Goal: Information Seeking & Learning: Learn about a topic

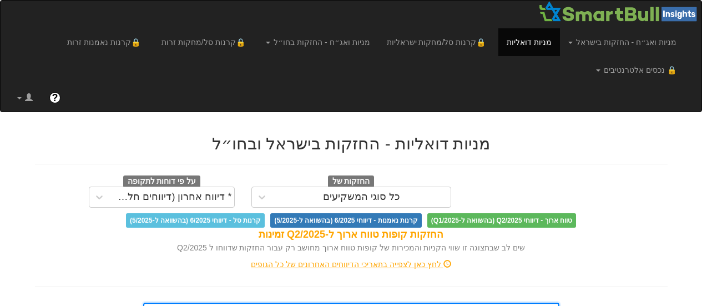
scroll to position [293, 0]
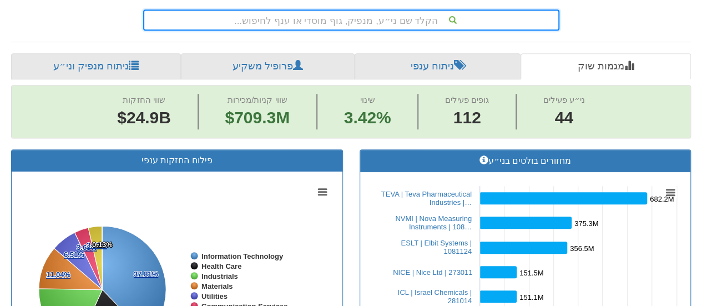
drag, startPoint x: 0, startPoint y: 0, endPoint x: 373, endPoint y: 24, distance: 373.9
click at [373, 24] on div "הקלד שם ני״ע, מנפיק, גוף מוסדי או ענף לחיפוש..." at bounding box center [351, 20] width 414 height 19
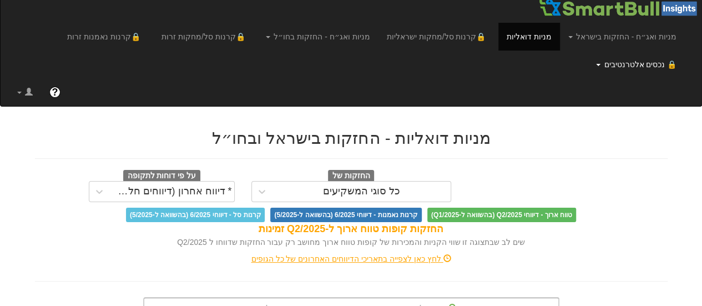
scroll to position [0, 0]
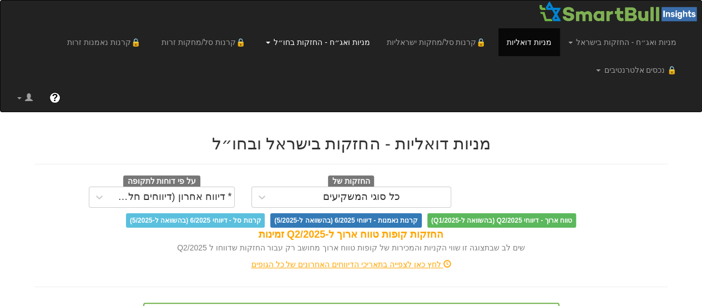
click at [341, 41] on link "מניות ואג״ח - החזקות בחו״ל" at bounding box center [318, 42] width 120 height 28
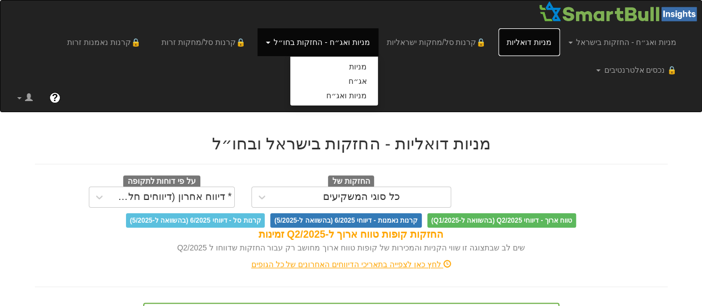
click at [535, 42] on link "מניות דואליות" at bounding box center [530, 42] width 62 height 28
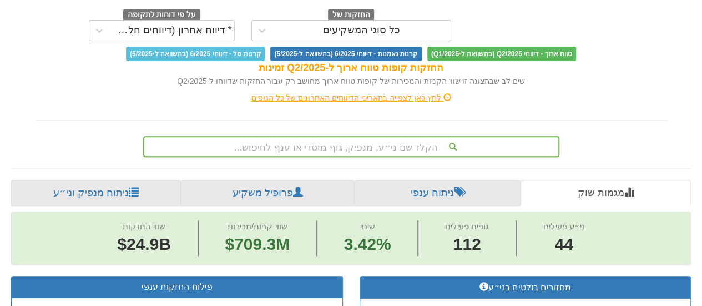
click at [385, 142] on div "הקלד שם ני״ע, מנפיק, גוף מוסדי או ענף לחיפוש..." at bounding box center [351, 146] width 416 height 21
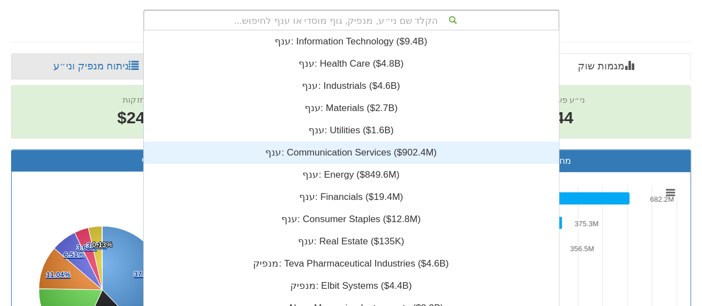
scroll to position [277, 0]
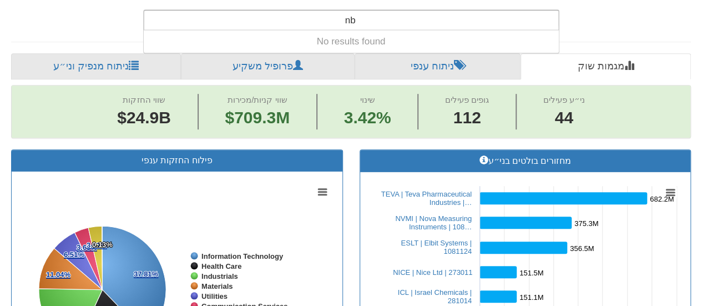
type input "n"
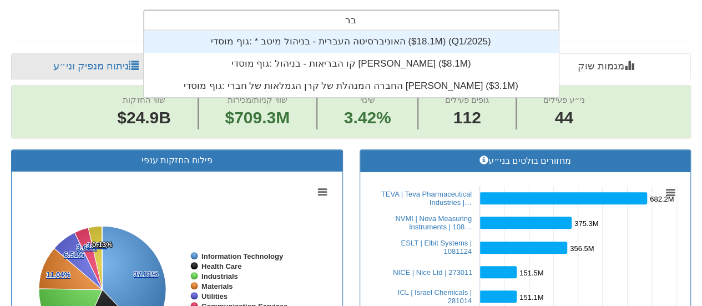
scroll to position [178, 0]
type input "ב"
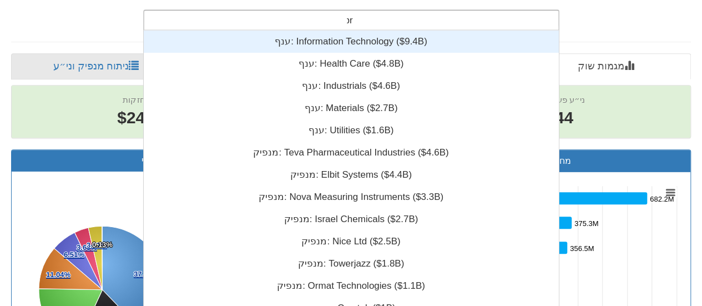
scroll to position [44, 0]
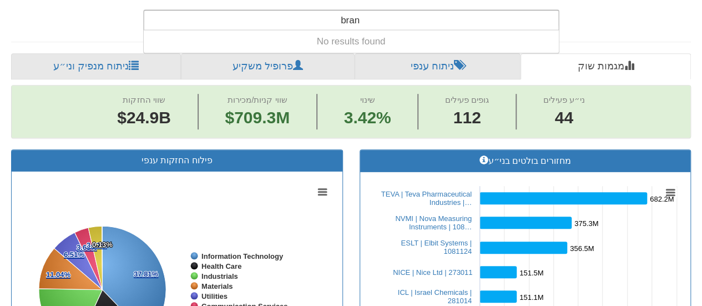
type input "bra"
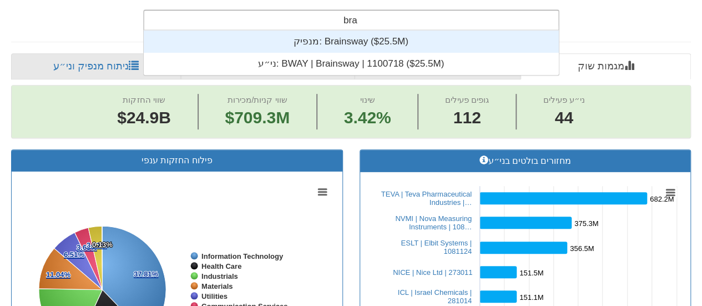
drag, startPoint x: 340, startPoint y: 38, endPoint x: 370, endPoint y: 106, distance: 74.6
click at [340, 38] on div "מנפיק: ‎Brainsway ‎($25.5M)‏" at bounding box center [351, 42] width 416 height 22
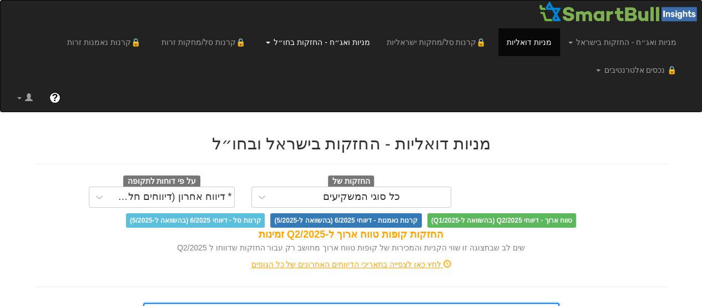
click at [300, 44] on link "מניות ואג״ח - החזקות בחו״ל" at bounding box center [318, 42] width 120 height 28
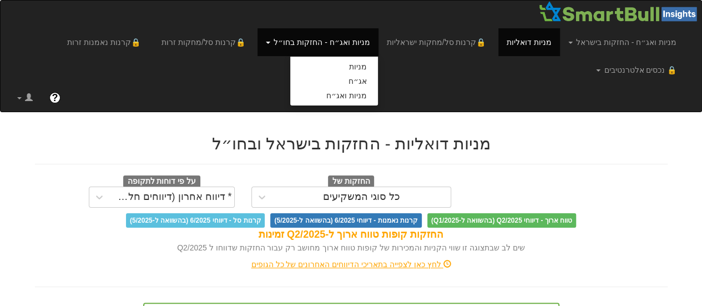
click at [580, 150] on h2 "מניות דואליות - החזקות בישראל ובחו״ל" at bounding box center [351, 143] width 633 height 18
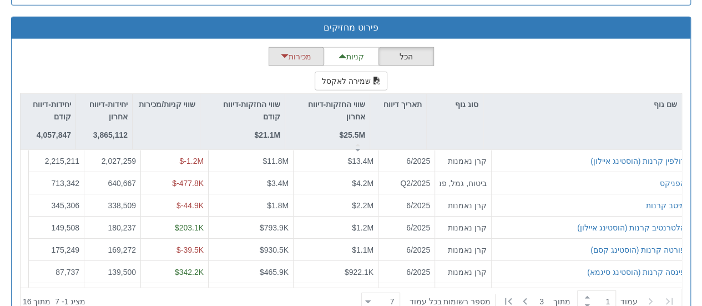
scroll to position [1444, 0]
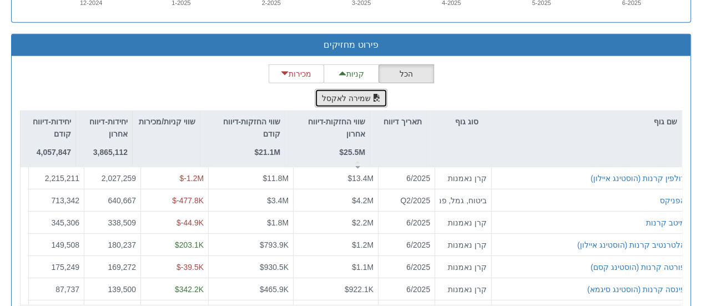
click at [333, 100] on button "שמירה לאקסל" at bounding box center [351, 98] width 73 height 19
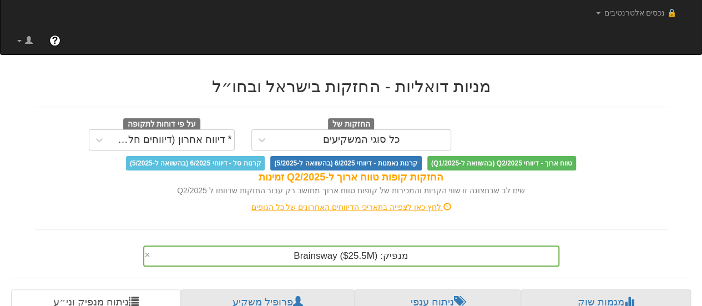
scroll to position [0, 0]
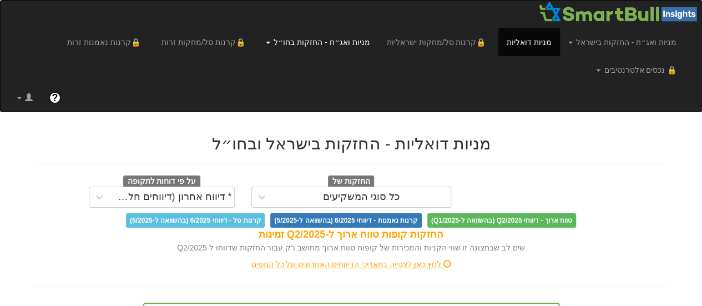
click at [270, 42] on span at bounding box center [268, 43] width 4 height 2
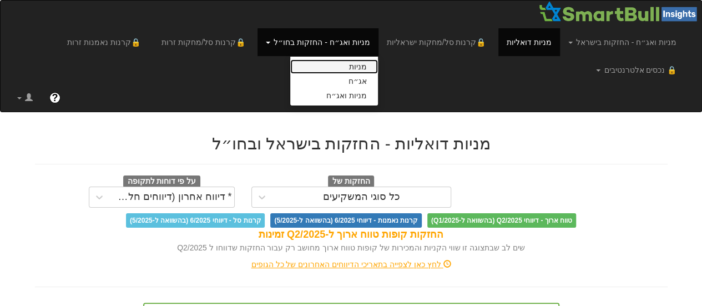
click at [350, 66] on link "מניות" at bounding box center [334, 66] width 88 height 14
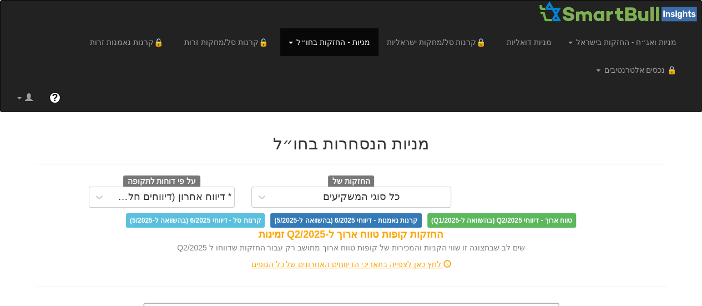
scroll to position [265, 0]
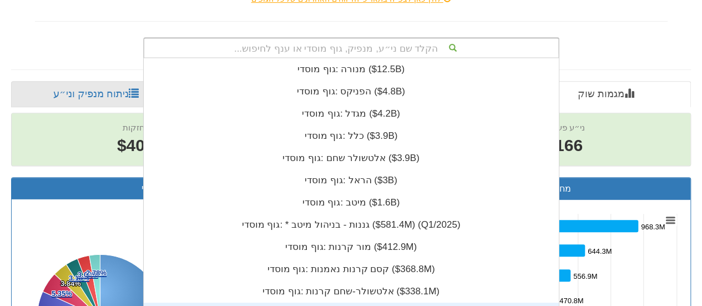
click at [340, 58] on div "הקלד שם ני״ע, מנפיק, גוף מוסדי או ענף לחיפוש... גוף מוסדי: ‎מנורה ‎($12.5B)‏ גו…" at bounding box center [351, 47] width 416 height 21
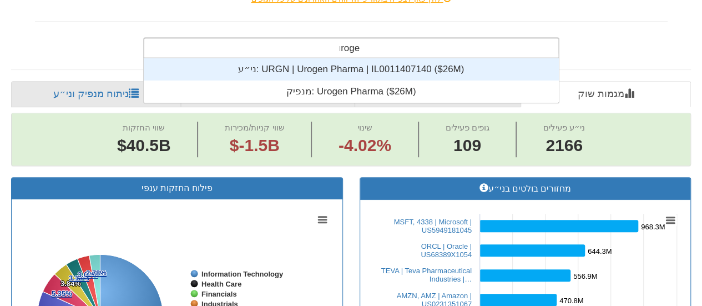
scroll to position [44, 0]
type input "urogen"
click at [361, 58] on div "ני״ע: ‎URGN | Urogen Pharma | IL0011407140 ‎($26M)‏" at bounding box center [351, 69] width 416 height 22
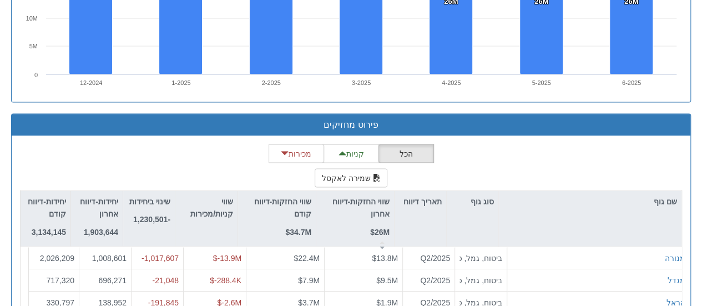
scroll to position [1084, 0]
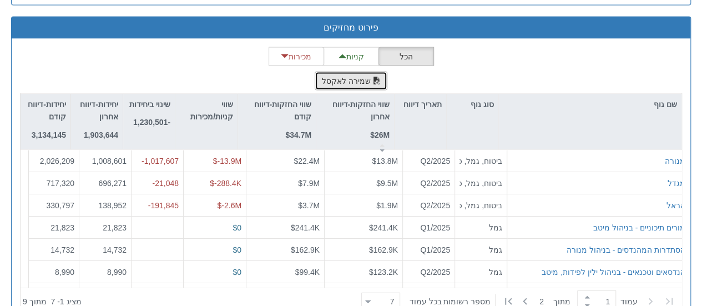
click at [338, 72] on button "שמירה לאקסל" at bounding box center [351, 81] width 73 height 19
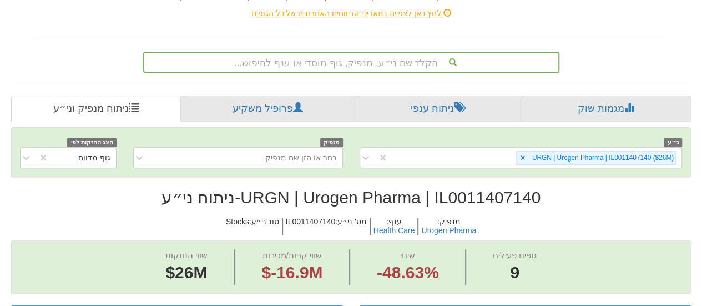
scroll to position [265, 0]
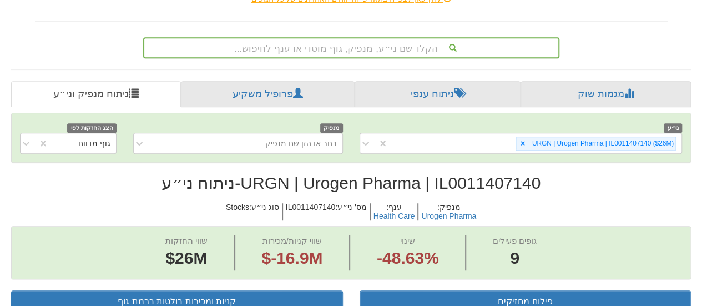
click at [303, 37] on div "הקלד שם ני״ע, מנפיק, גוף מוסדי או ענף לחיפוש..." at bounding box center [351, 47] width 416 height 21
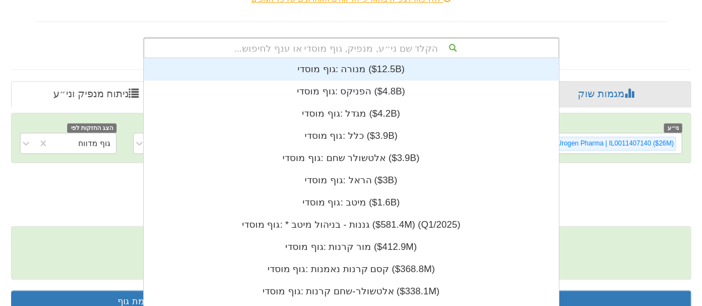
scroll to position [277, 0]
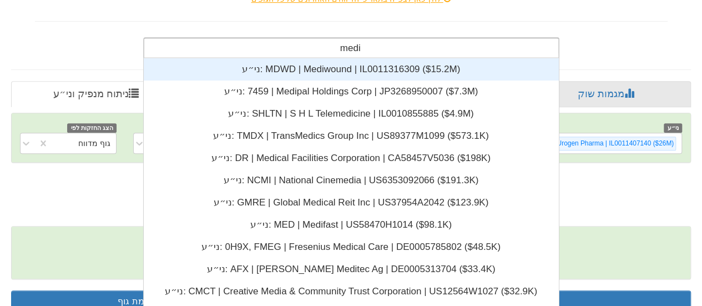
type input "mediw"
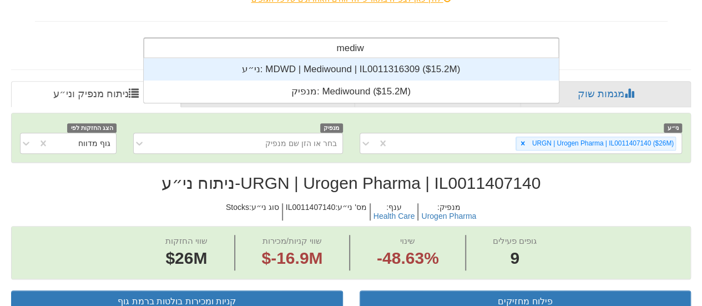
click at [309, 58] on div "ני״ע: ‎MDWD | Mediwound | IL0011316309 ‎($15.2M)‏" at bounding box center [351, 69] width 416 height 22
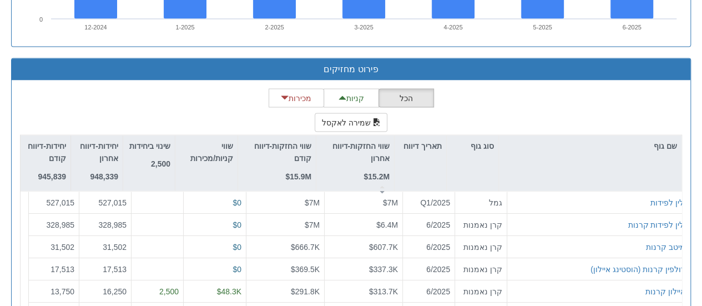
scroll to position [1084, 0]
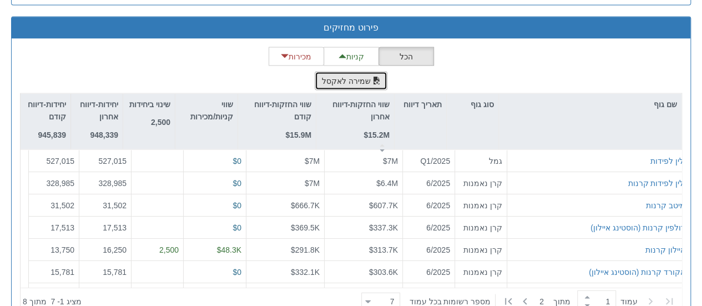
click at [350, 72] on button "שמירה לאקסל" at bounding box center [351, 81] width 73 height 19
